Goal: Transaction & Acquisition: Purchase product/service

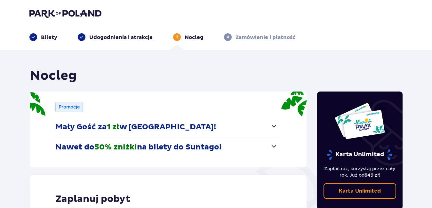
click at [44, 39] on p "Bilety" at bounding box center [49, 37] width 16 height 7
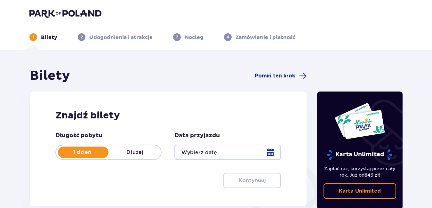
click at [272, 152] on div at bounding box center [227, 152] width 106 height 15
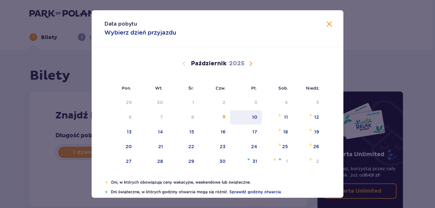
click at [255, 117] on div "10" at bounding box center [254, 117] width 5 height 6
type input "[DATE]"
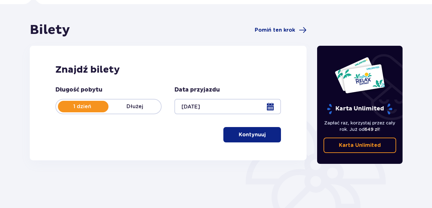
scroll to position [40, 0]
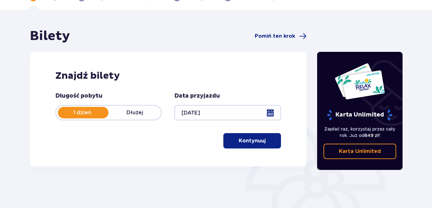
click at [260, 145] on button "Kontynuuj" at bounding box center [252, 140] width 58 height 15
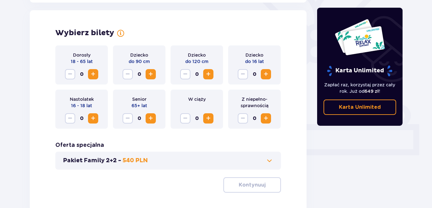
scroll to position [178, 0]
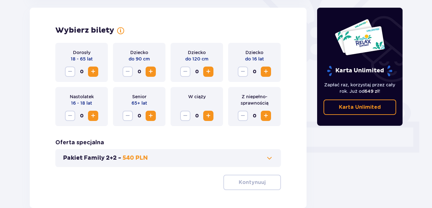
click at [95, 74] on span "Zwiększ" at bounding box center [93, 72] width 8 height 8
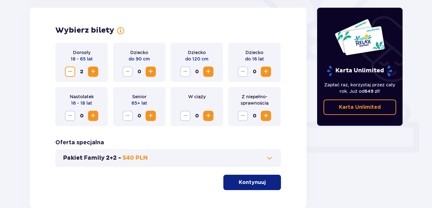
click at [265, 68] on span "Zwiększ" at bounding box center [266, 72] width 8 height 8
click at [260, 183] on p "Kontynuuj" at bounding box center [252, 182] width 27 height 7
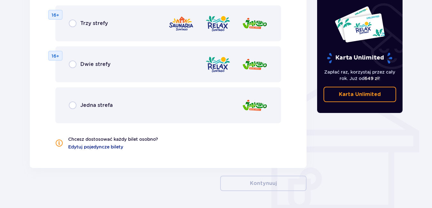
scroll to position [457, 0]
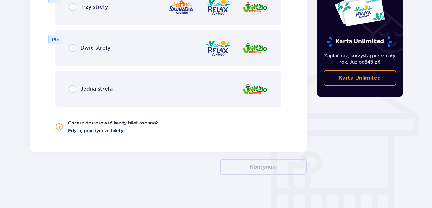
click at [74, 90] on input "radio" at bounding box center [73, 89] width 8 height 8
radio input "true"
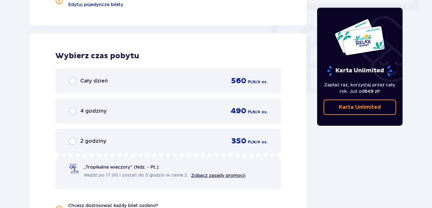
scroll to position [601, 0]
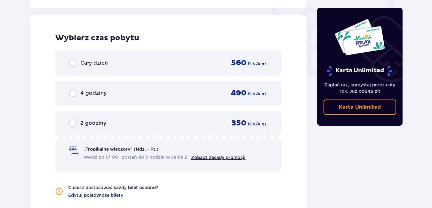
click at [72, 122] on input "radio" at bounding box center [73, 123] width 8 height 8
radio input "true"
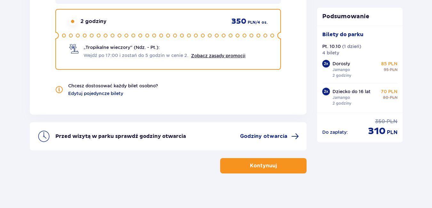
scroll to position [707, 0]
